Goal: Check status

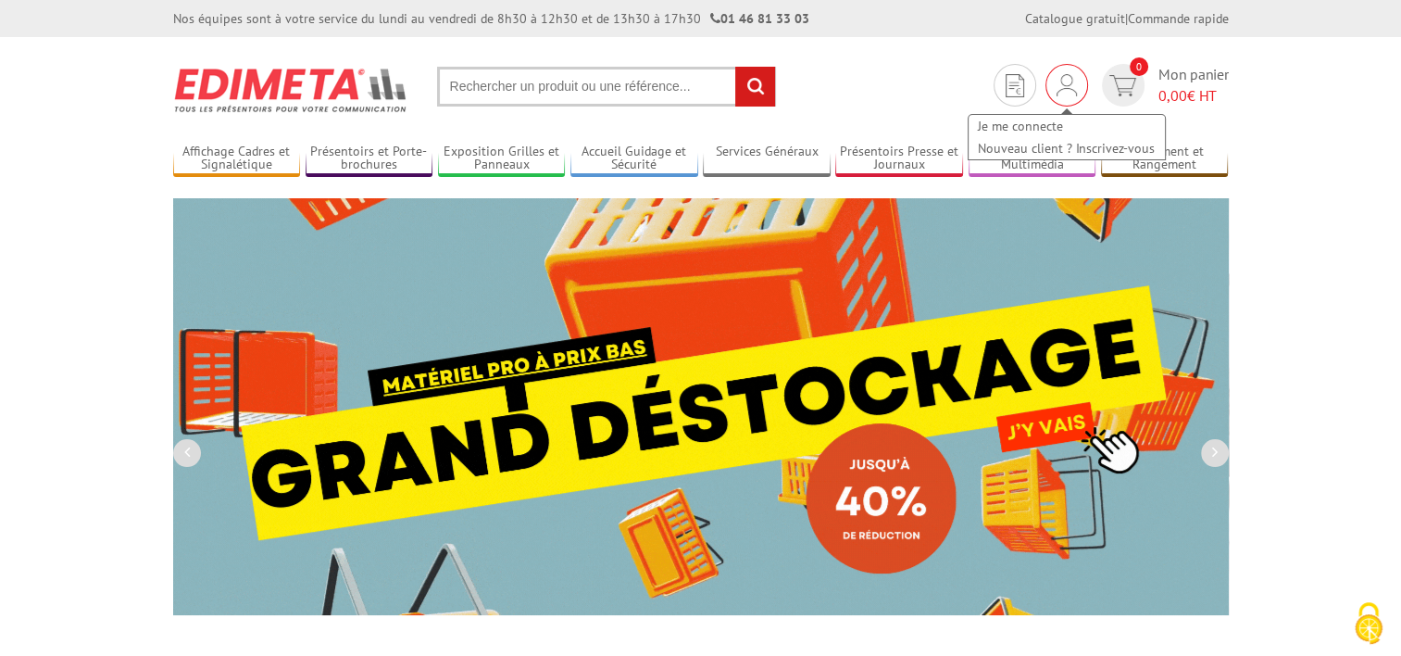
click at [1060, 85] on img at bounding box center [1067, 85] width 20 height 22
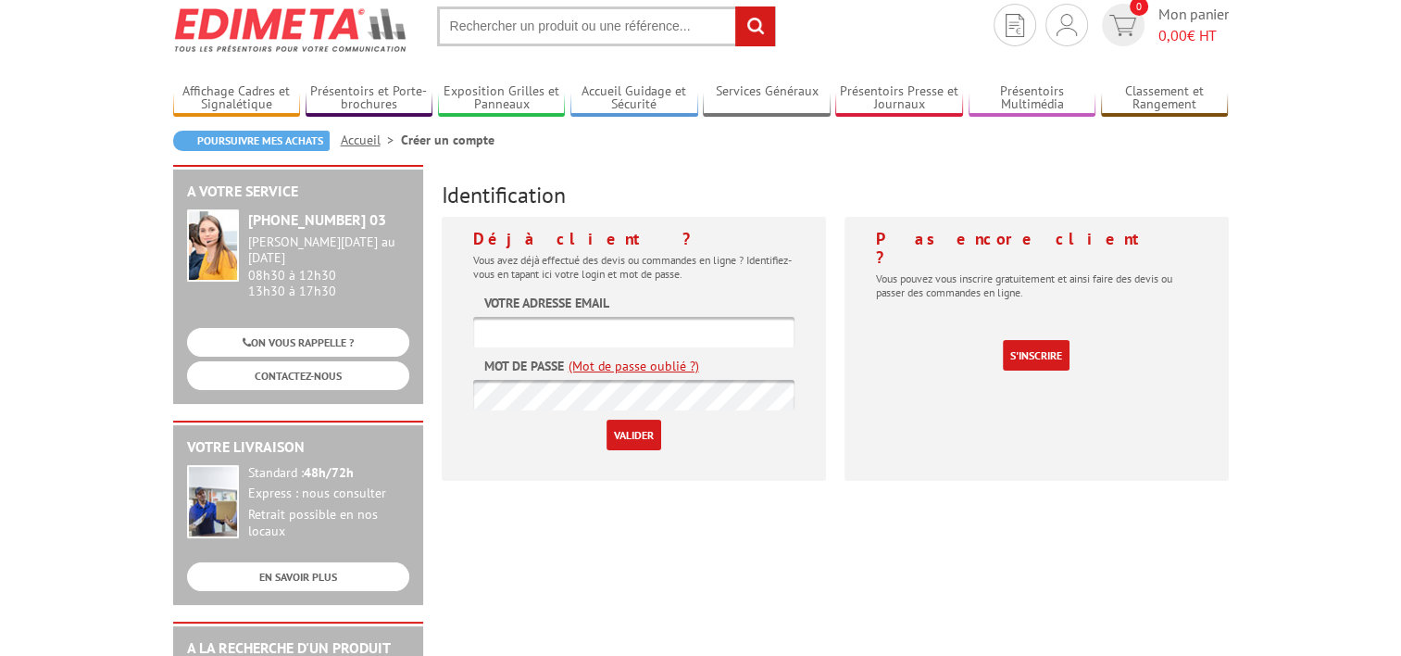
scroll to position [93, 0]
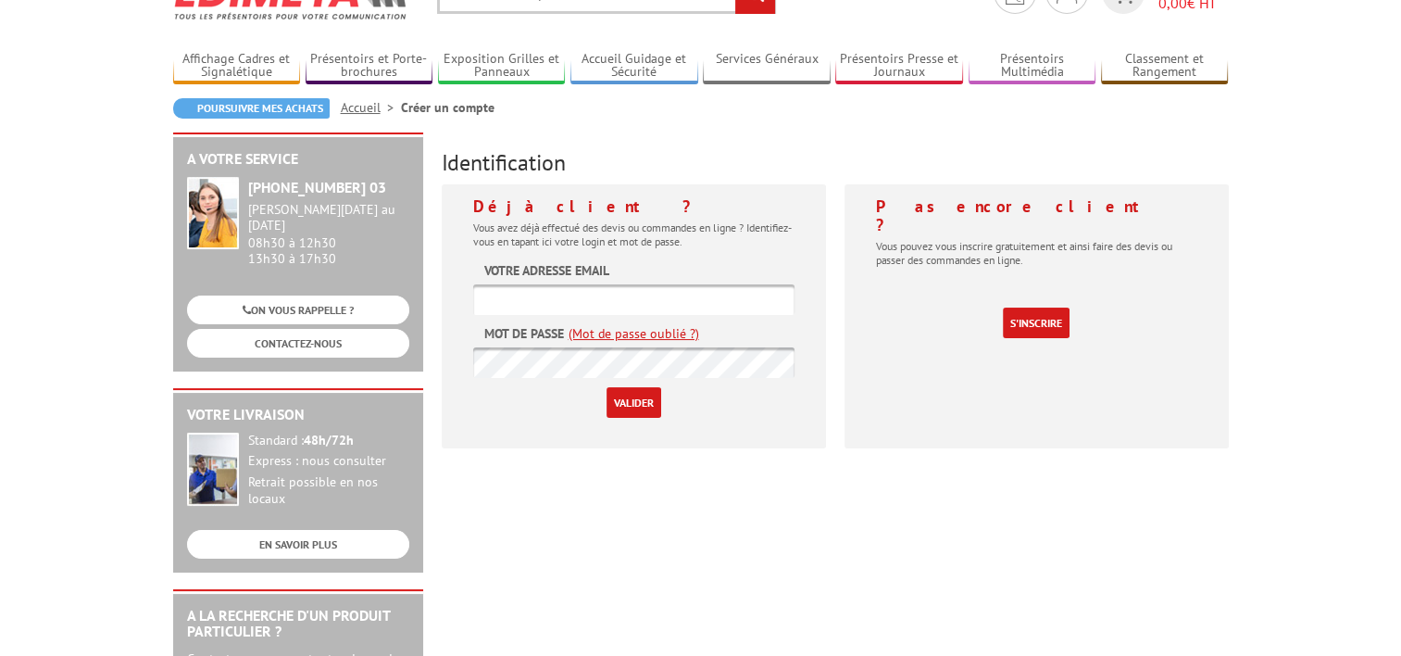
click at [654, 292] on input "text" at bounding box center [633, 299] width 321 height 31
type input "[EMAIL_ADDRESS][DOMAIN_NAME]"
click at [622, 409] on input "Valider" at bounding box center [634, 402] width 55 height 31
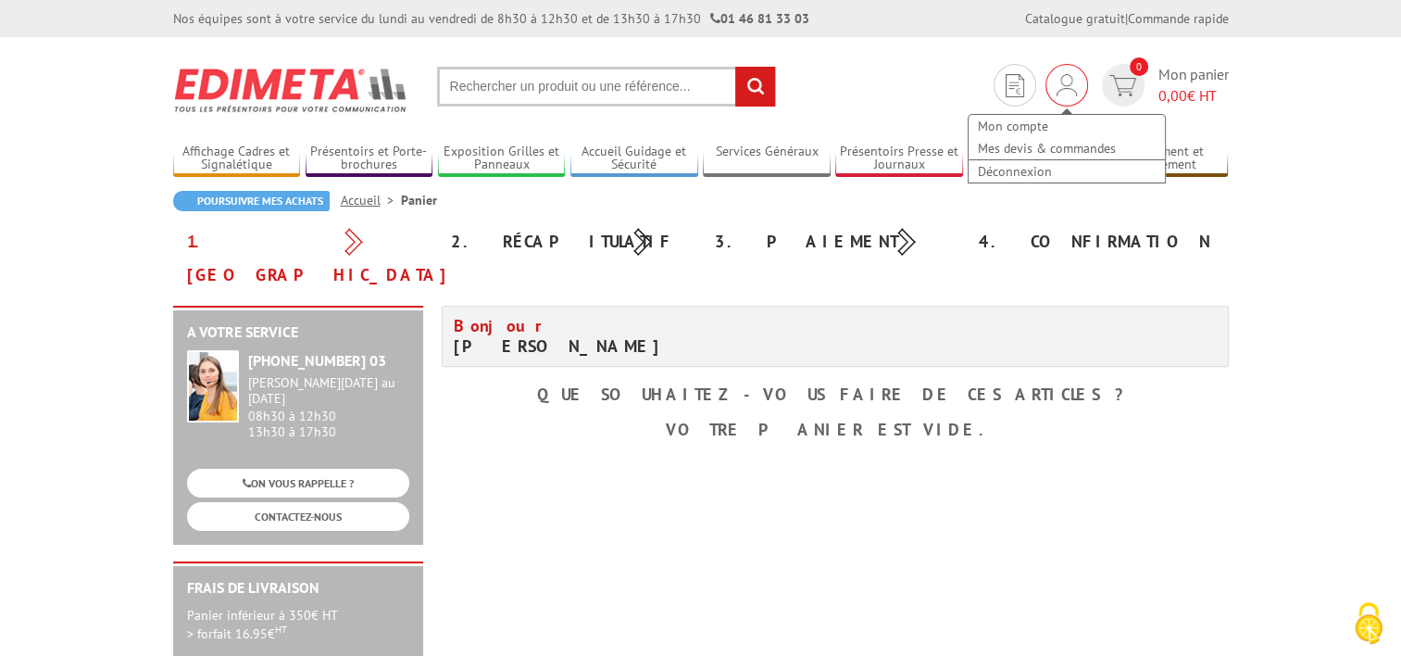
click at [1071, 90] on img at bounding box center [1067, 85] width 20 height 22
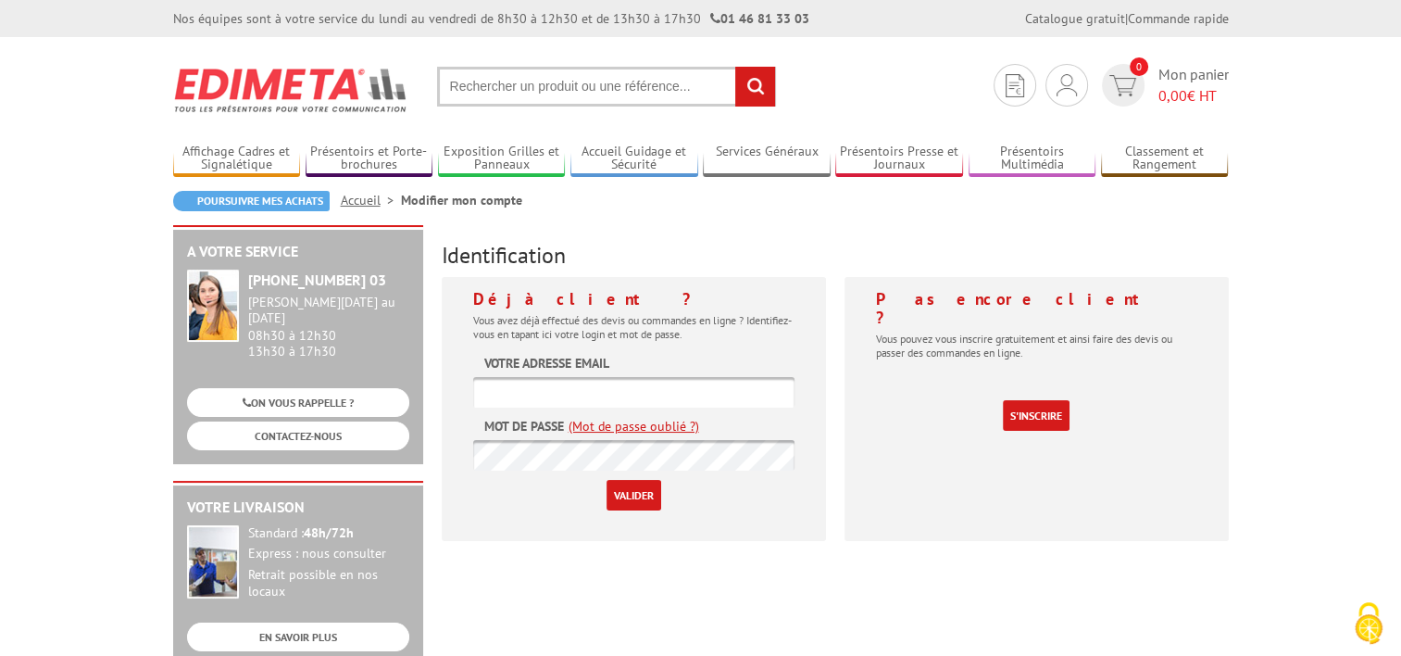
type input "okinawa8@hotmail.fr"
click at [633, 524] on div "Déjà client ? Vous avez déjà effectué des devis ou commandes en ligne ? Identif…" at bounding box center [634, 409] width 384 height 264
click at [634, 510] on div "Déjà client ? Vous avez déjà effectué des devis ou commandes en ligne ? Identif…" at bounding box center [634, 409] width 384 height 264
click at [633, 486] on input "Valider" at bounding box center [634, 495] width 55 height 31
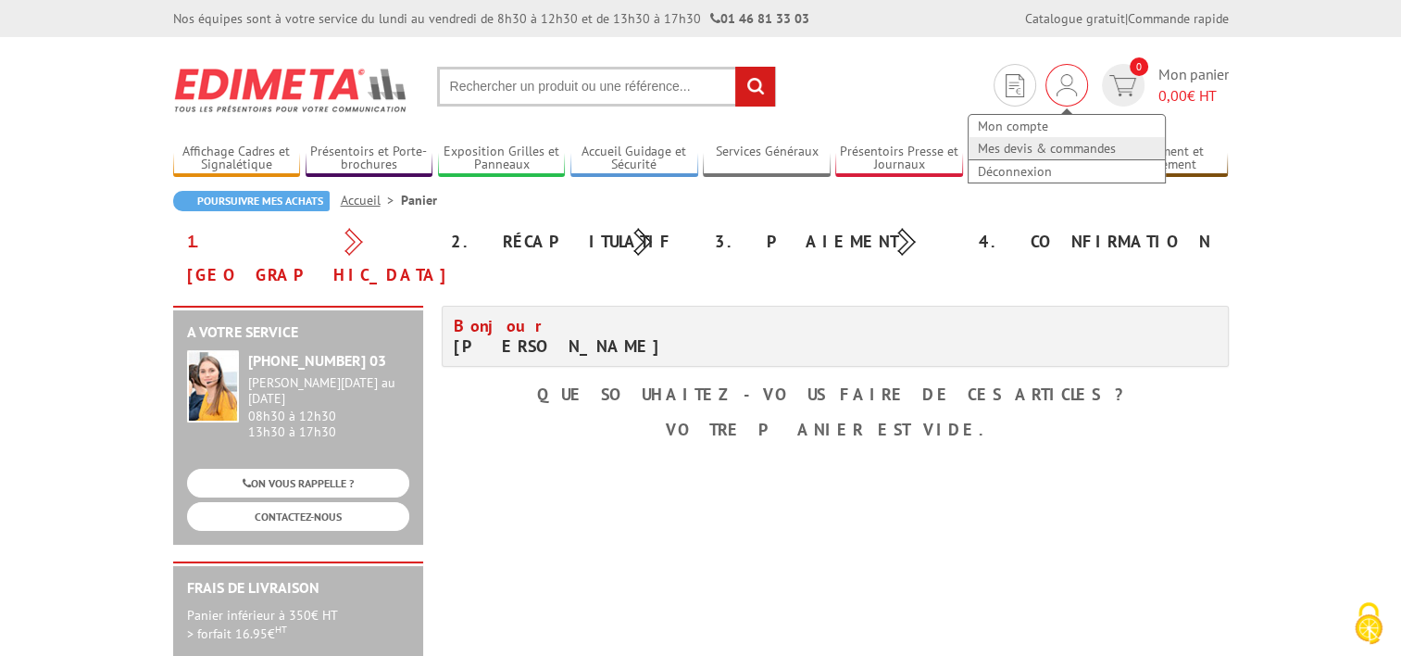
click at [1067, 144] on link "Mes devis & commandes" at bounding box center [1067, 148] width 196 height 22
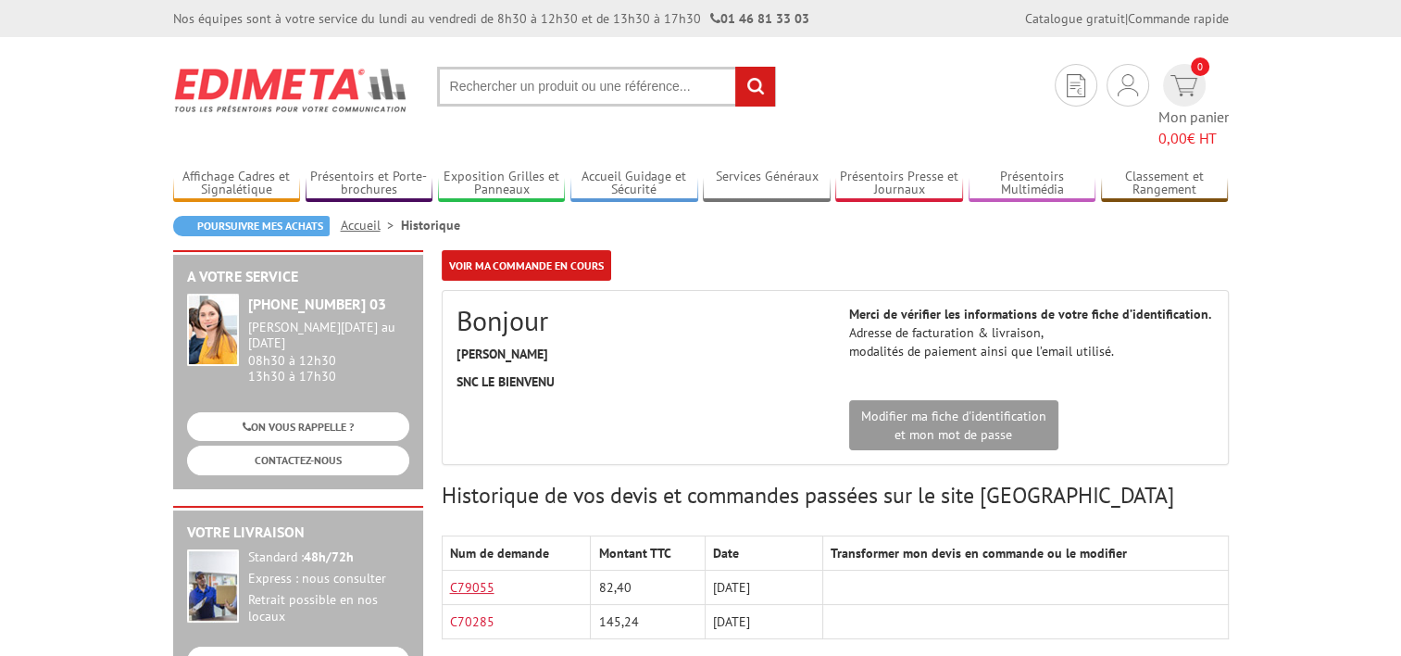
click at [487, 579] on link "C79055" at bounding box center [472, 587] width 44 height 17
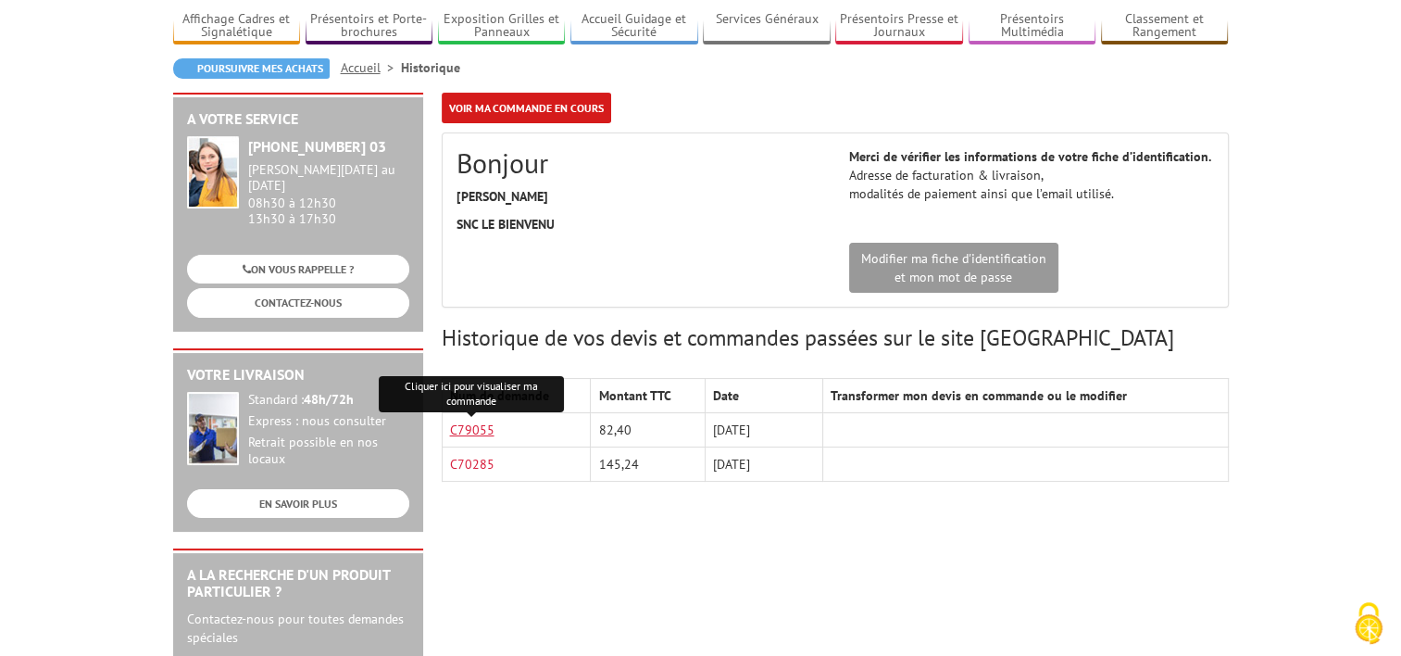
scroll to position [185, 0]
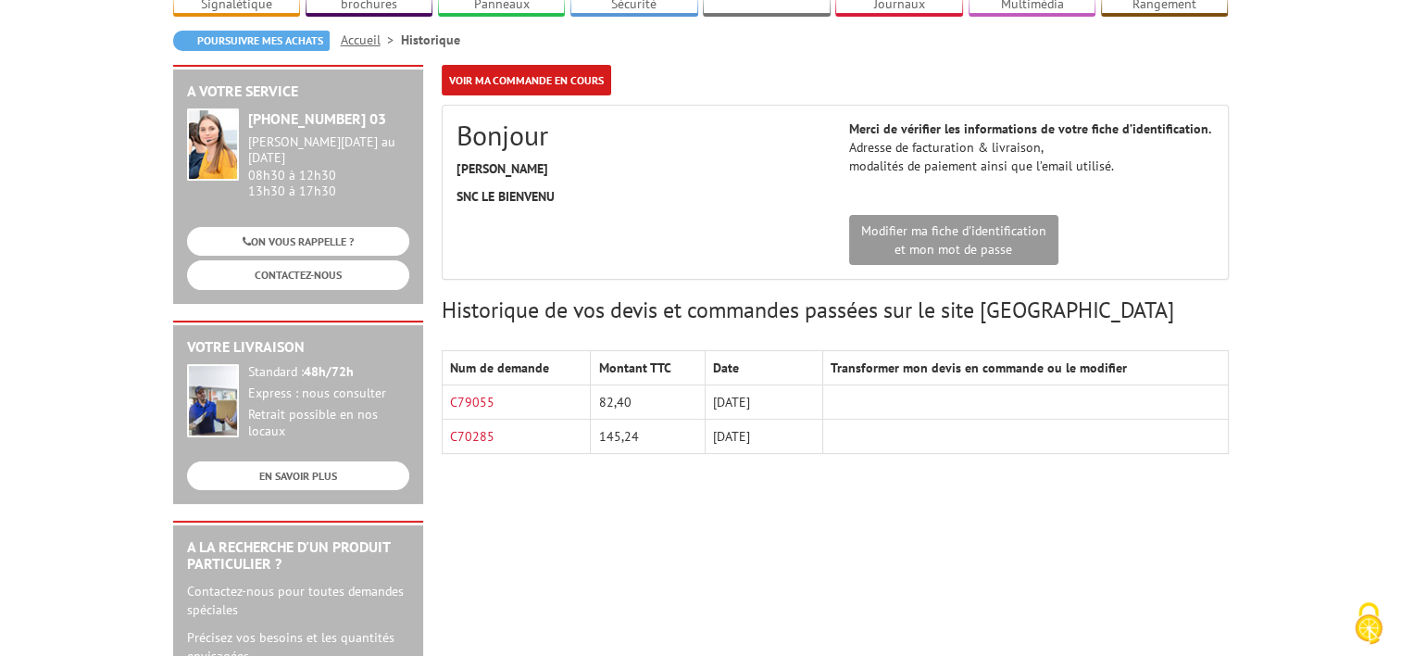
click at [724, 159] on p "[PERSON_NAME]" at bounding box center [639, 168] width 365 height 19
click at [563, 385] on td "C79055" at bounding box center [516, 402] width 149 height 34
click at [476, 394] on link "C79055" at bounding box center [472, 402] width 44 height 17
